Goal: Task Accomplishment & Management: Use online tool/utility

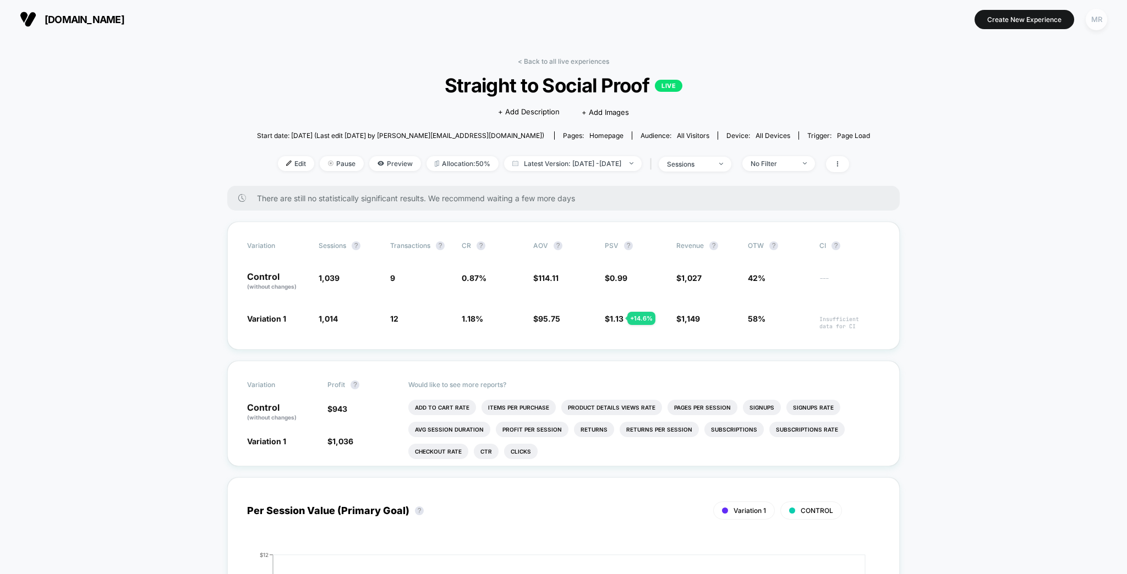
click at [1098, 17] on div "MR" at bounding box center [1095, 19] width 21 height 21
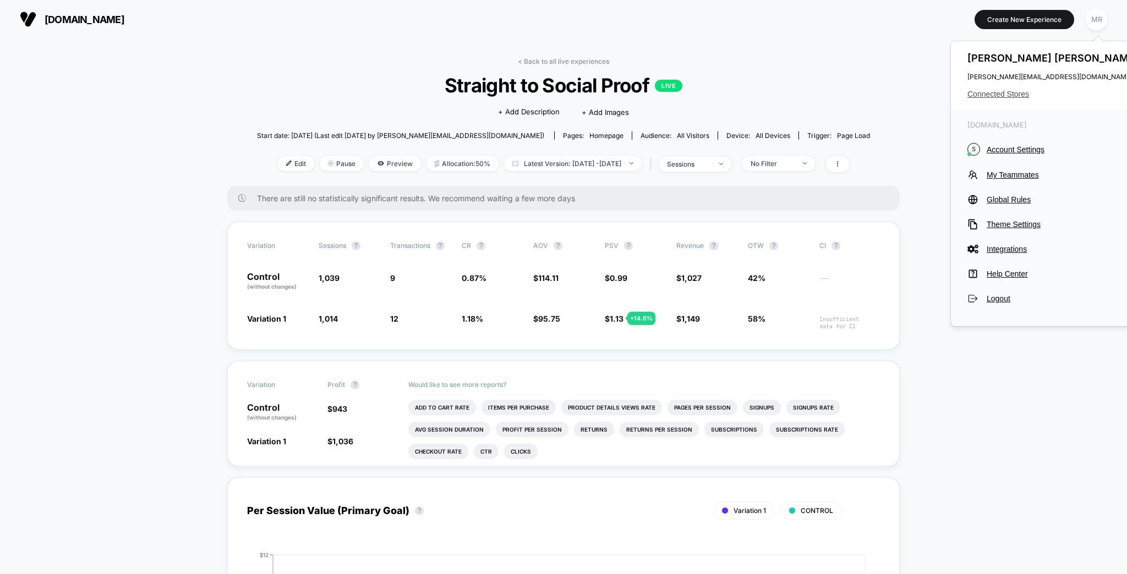
click at [1011, 91] on span "Connected Stores" at bounding box center [1054, 94] width 174 height 9
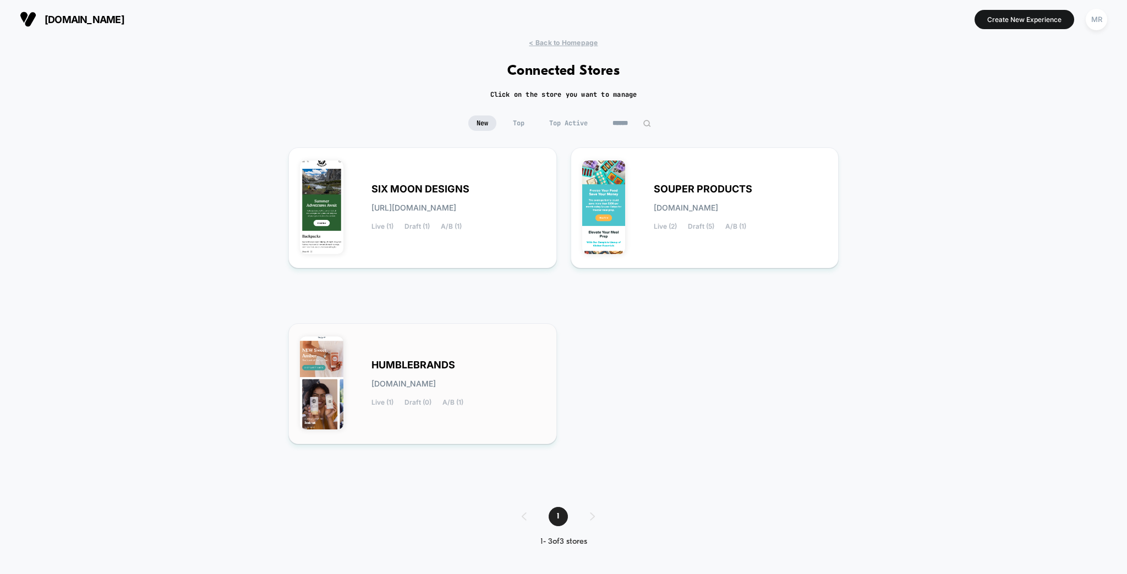
click at [463, 350] on div "HUMBLEBRANDS [DOMAIN_NAME] Live (1) Draft (0) A/B (1)" at bounding box center [422, 384] width 245 height 98
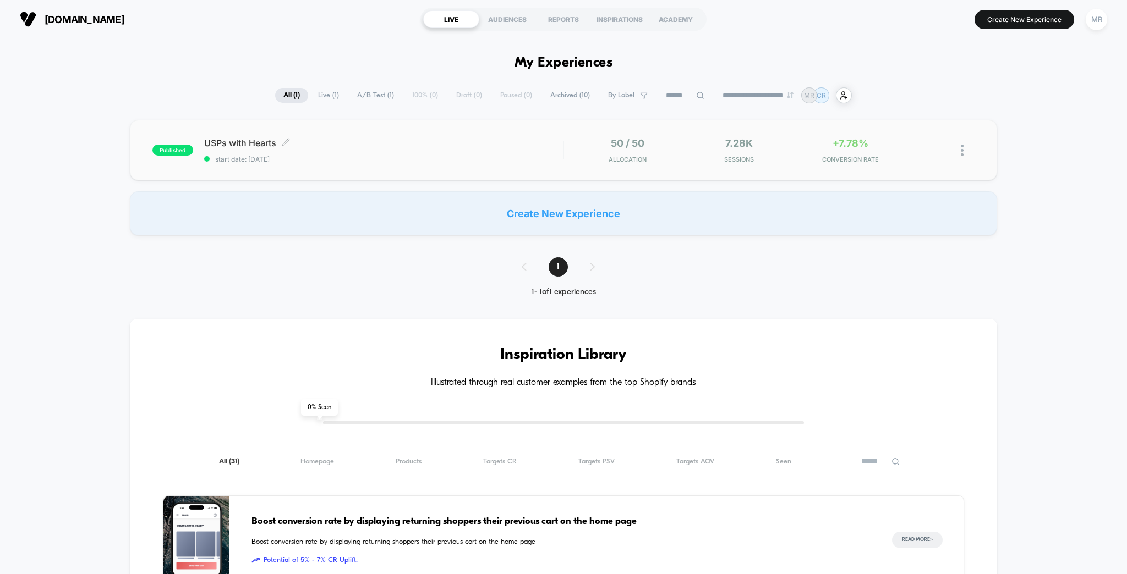
click at [332, 138] on span "USPs with Hearts Click to edit experience details" at bounding box center [383, 143] width 359 height 11
